Goal: Task Accomplishment & Management: Use online tool/utility

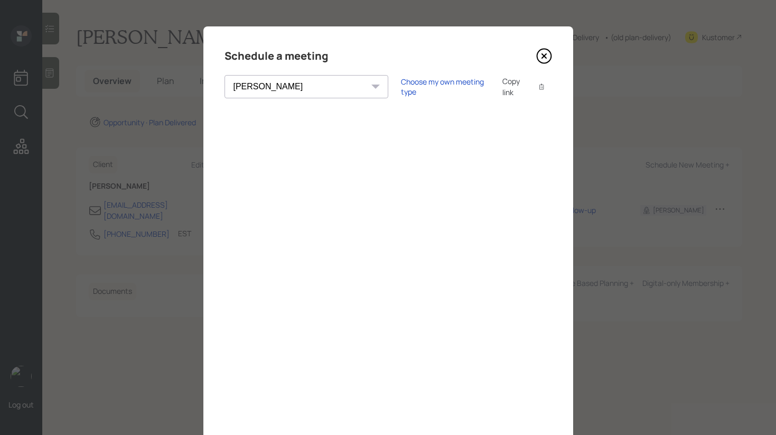
select select "8b79112e-3cfb-44f9-89e7-15267fe946c1"
click at [539, 53] on icon at bounding box center [544, 56] width 16 height 16
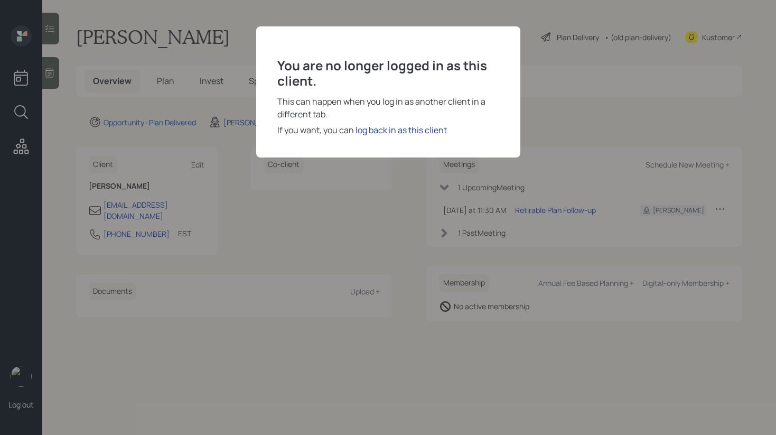
click at [393, 134] on div "log back in as this client" at bounding box center [400, 130] width 91 height 13
